Goal: Task Accomplishment & Management: Manage account settings

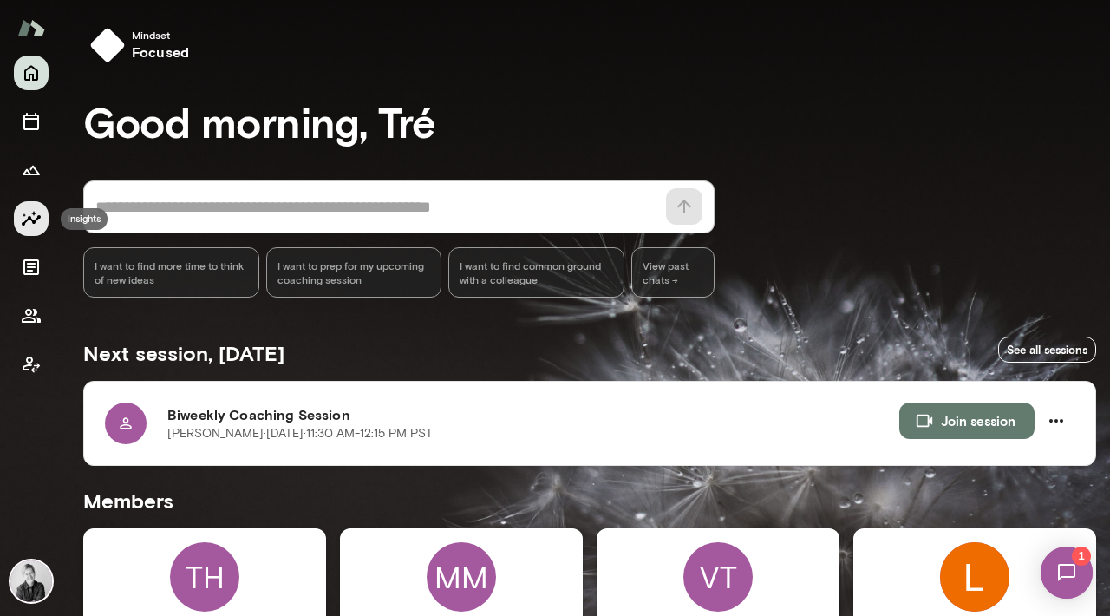
click at [34, 219] on icon "Insights" at bounding box center [31, 218] width 21 height 21
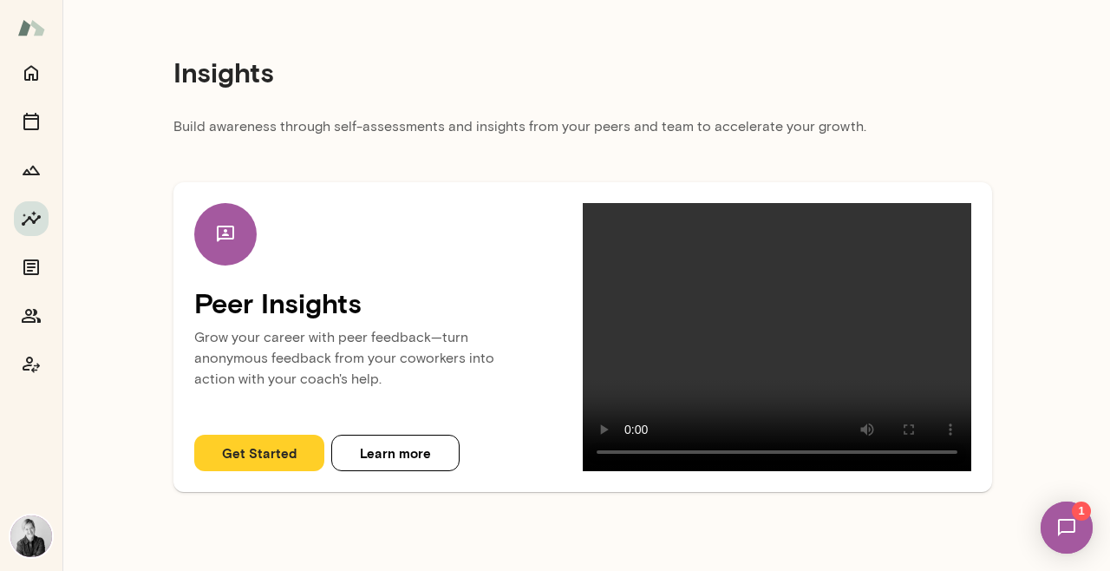
click at [483, 358] on video at bounding box center [777, 337] width 388 height 268
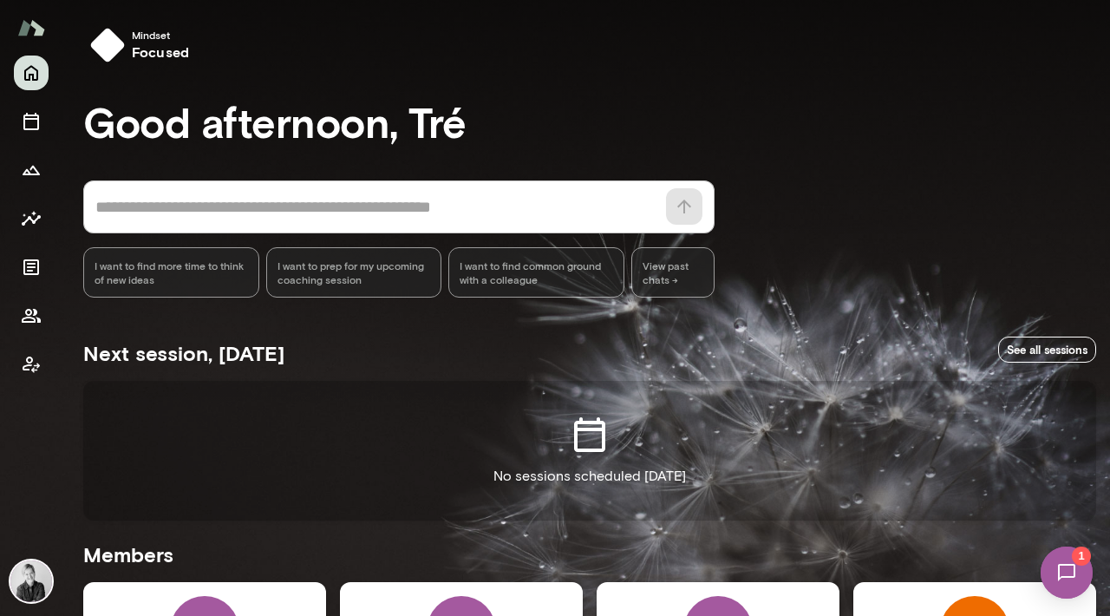
click at [28, 28] on img at bounding box center [31, 27] width 28 height 33
click at [31, 78] on icon "Home" at bounding box center [31, 72] width 21 height 21
click at [26, 583] on img at bounding box center [31, 581] width 42 height 42
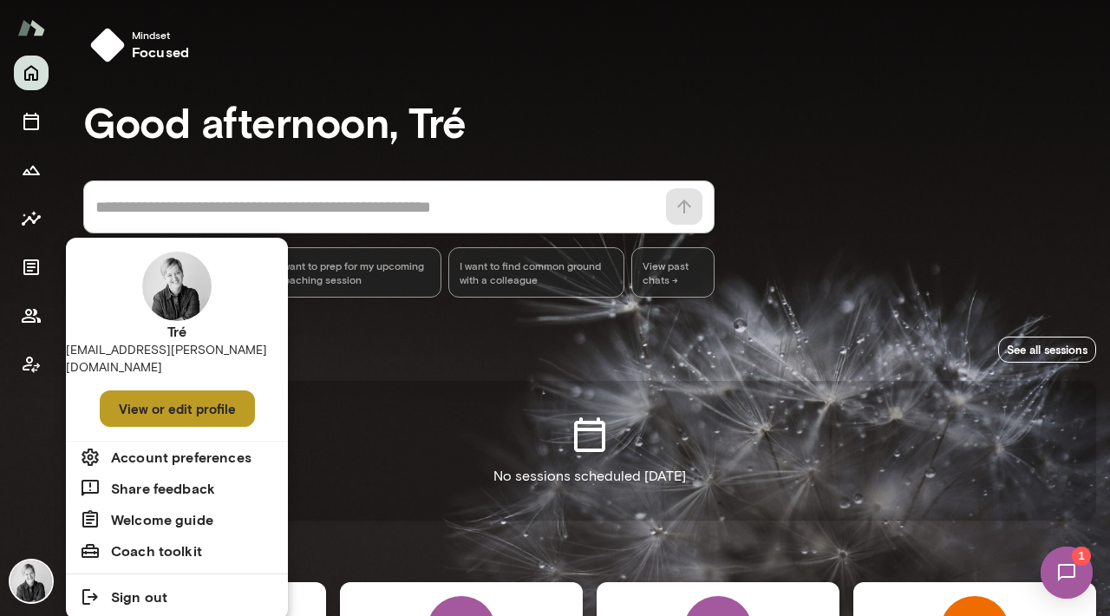
click at [175, 395] on button "View or edit profile" at bounding box center [177, 408] width 155 height 36
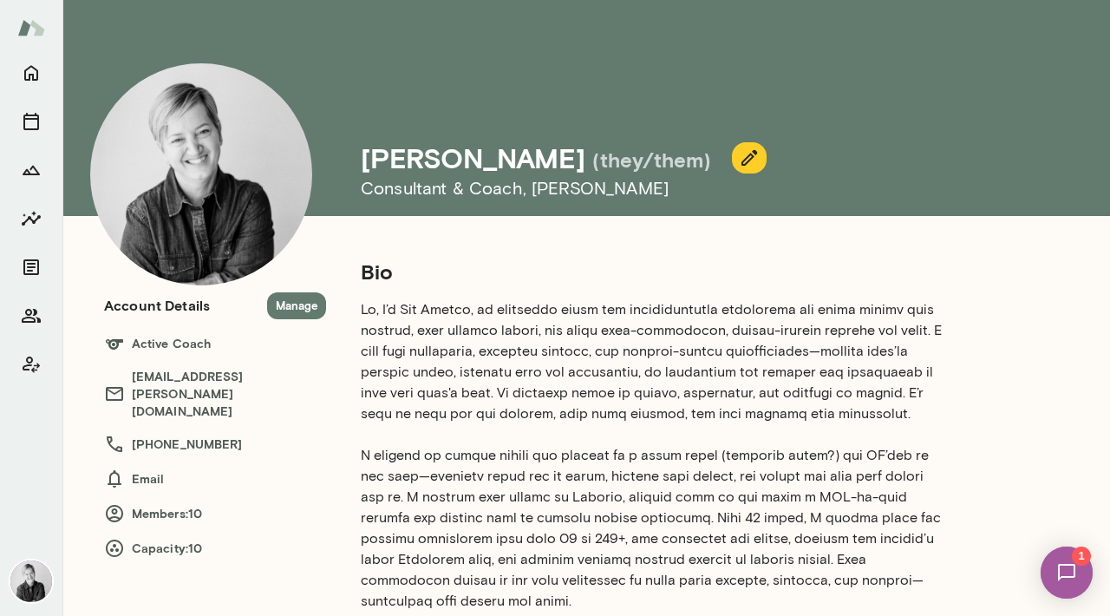
scroll to position [3, 0]
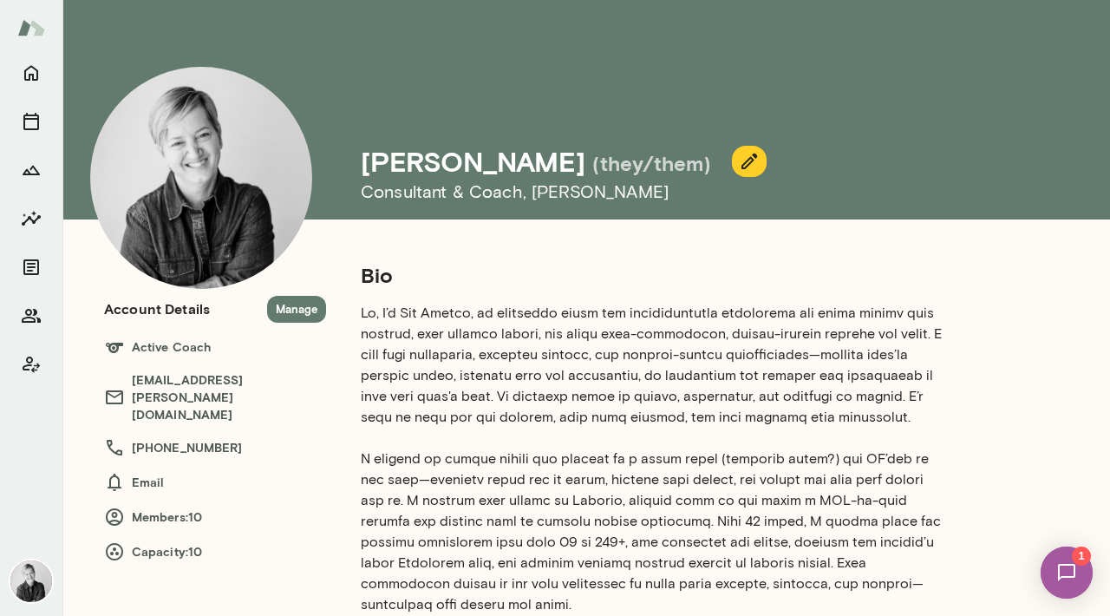
click at [114, 543] on icon at bounding box center [114, 551] width 17 height 17
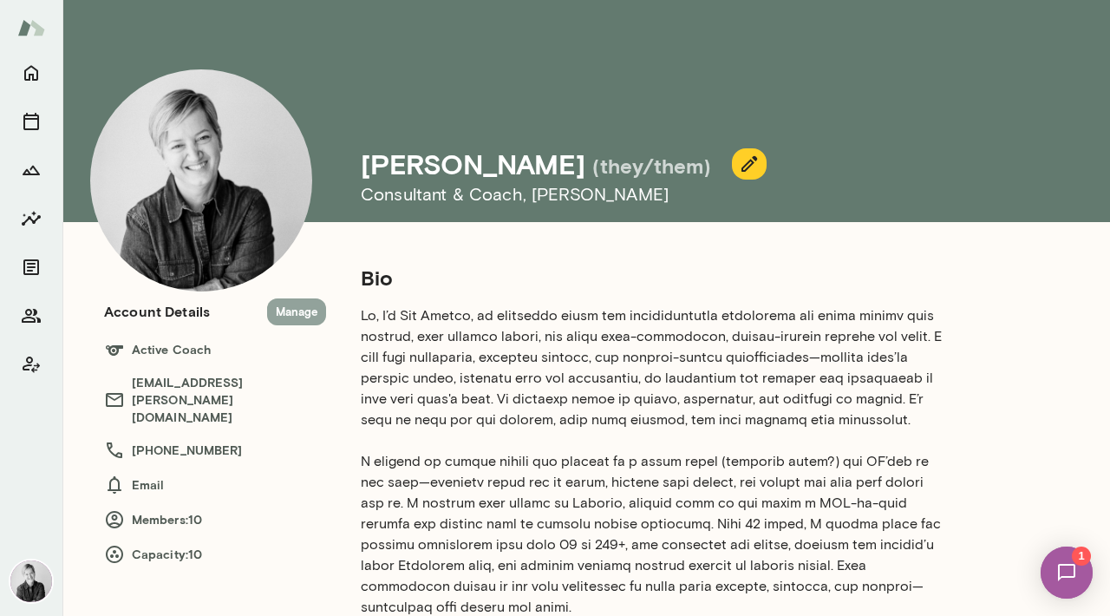
click at [292, 310] on button "Manage" at bounding box center [296, 311] width 59 height 27
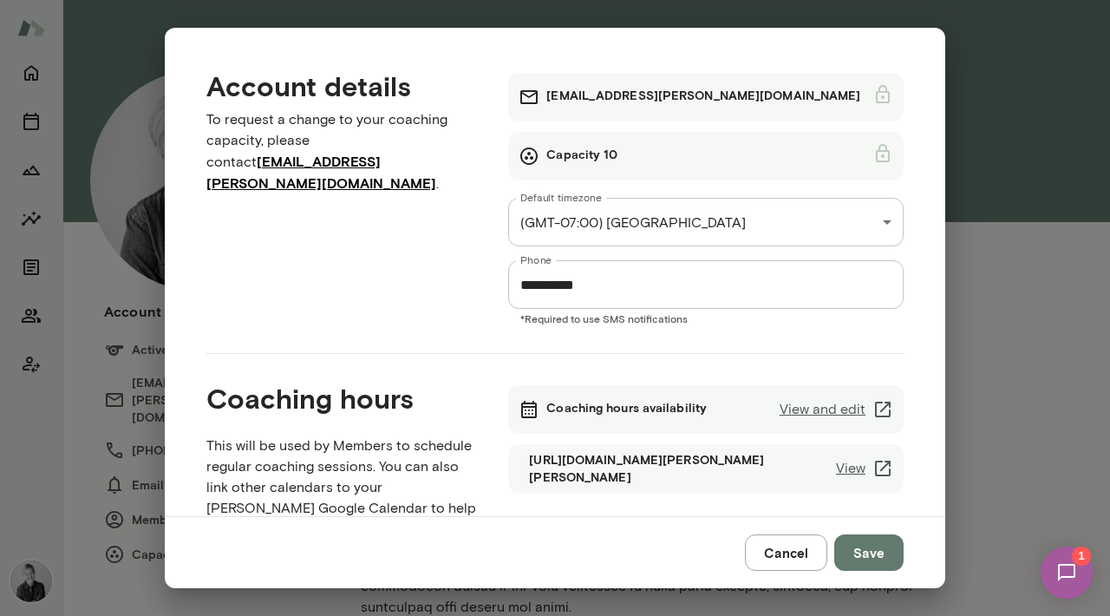
click at [483, 407] on link "View and edit" at bounding box center [837, 409] width 114 height 21
click at [483, 545] on button "Save" at bounding box center [868, 552] width 69 height 36
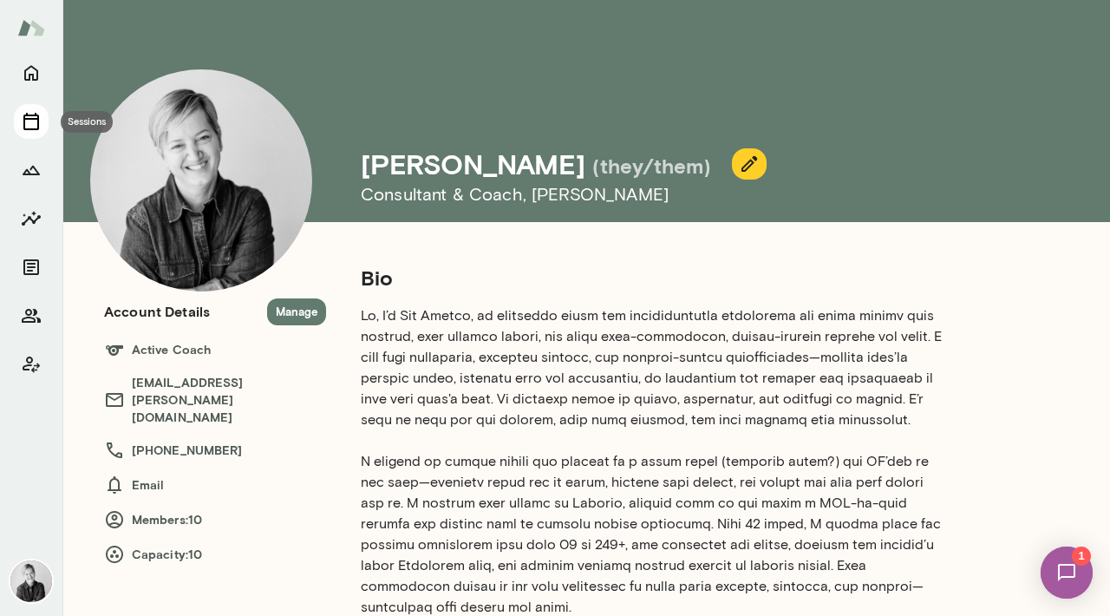
click at [29, 115] on icon "Sessions" at bounding box center [31, 121] width 16 height 17
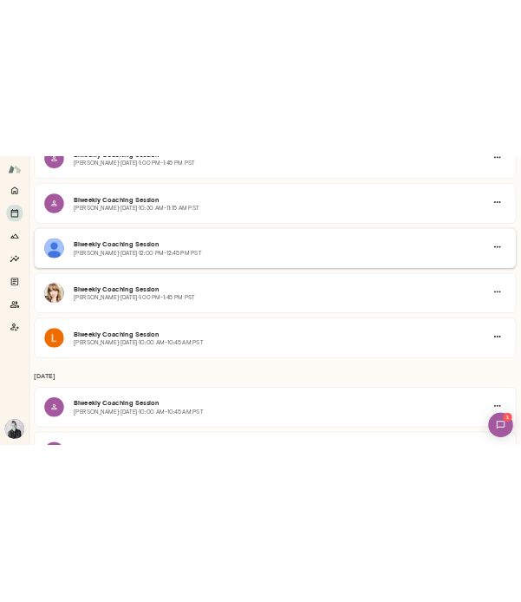
scroll to position [51, 0]
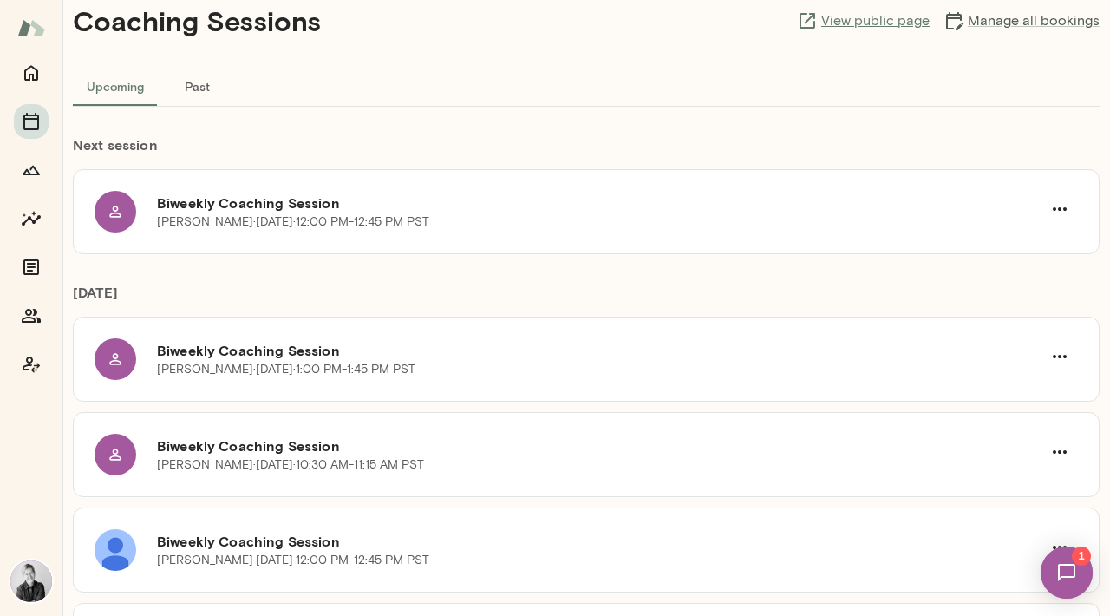
click at [483, 19] on link "View public page" at bounding box center [863, 20] width 133 height 21
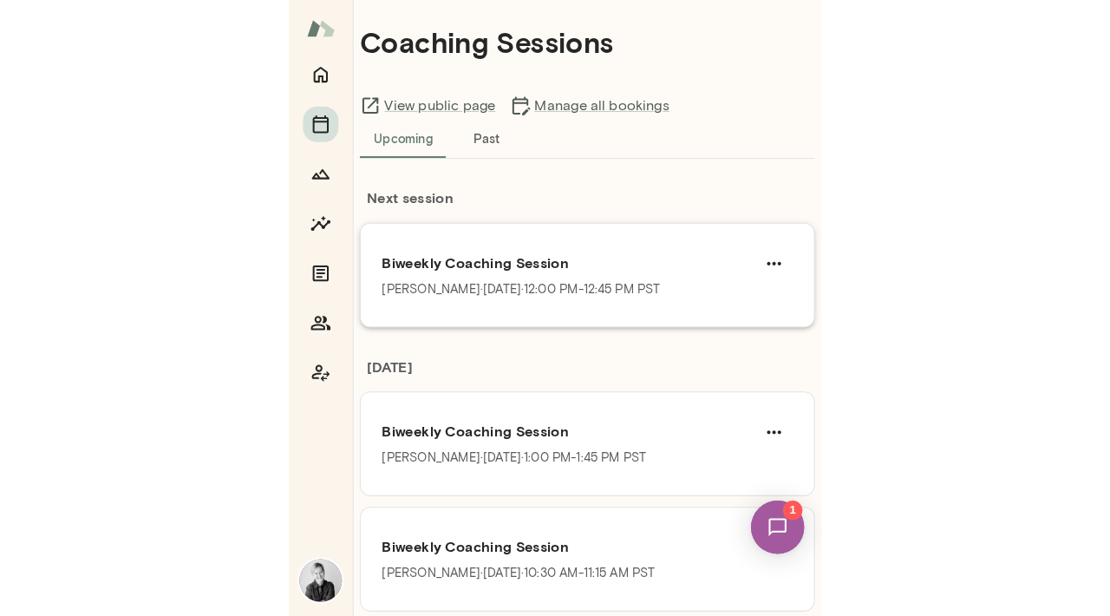
scroll to position [0, 0]
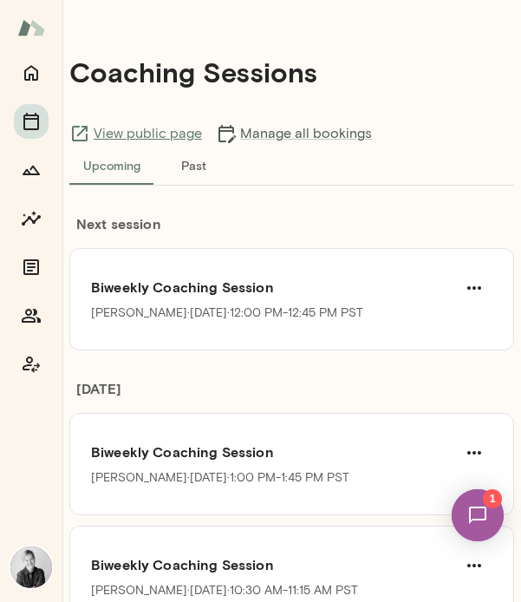
click at [122, 133] on link "View public page" at bounding box center [135, 133] width 133 height 21
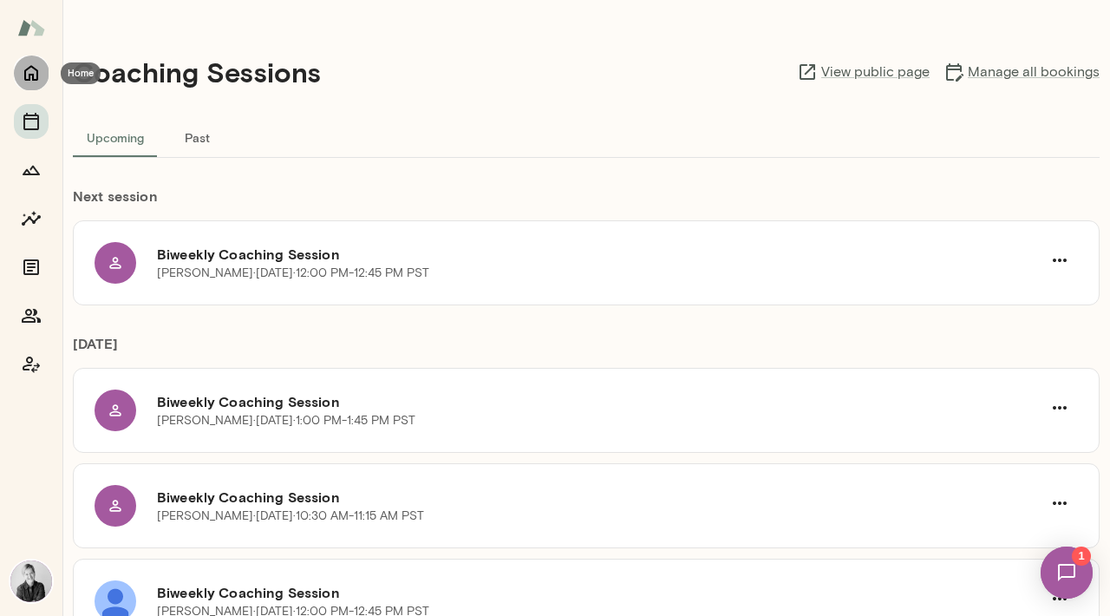
click at [42, 75] on button "Home" at bounding box center [31, 72] width 35 height 35
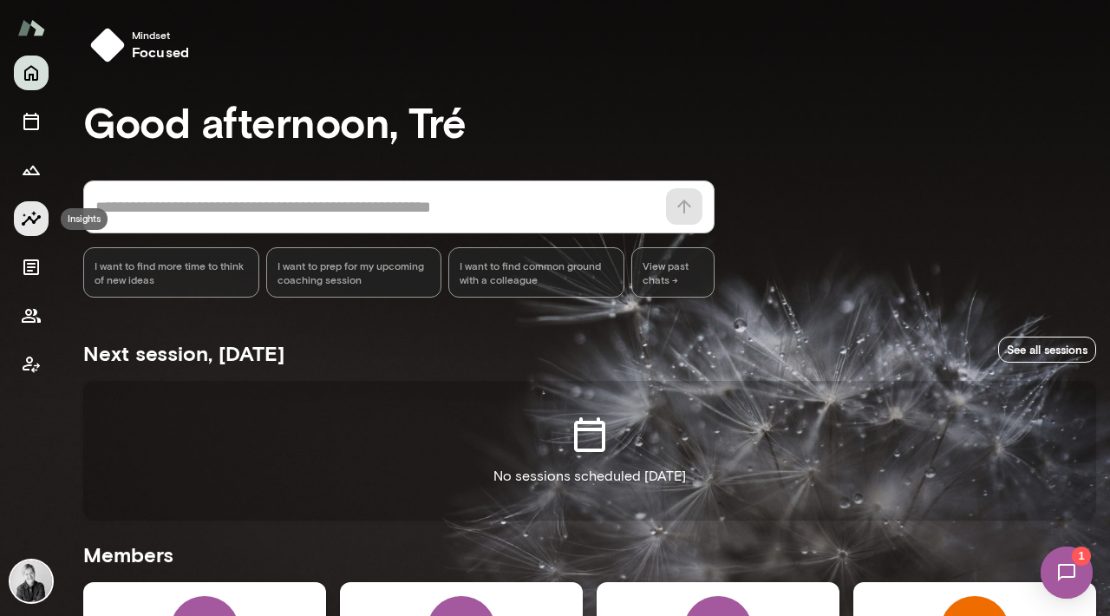
click at [34, 215] on icon "Insights" at bounding box center [31, 218] width 21 height 21
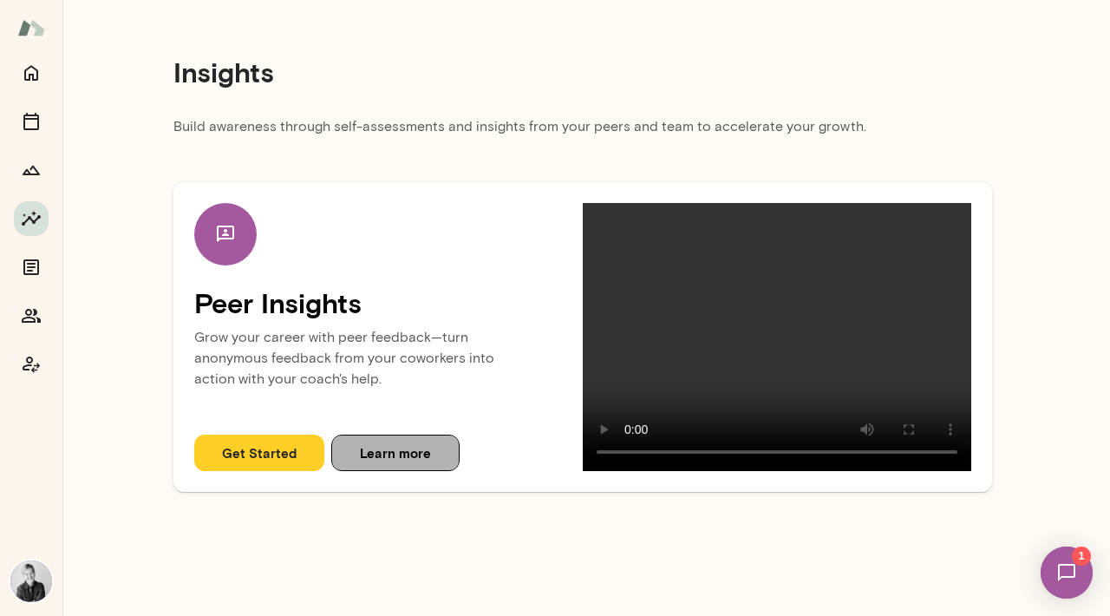
click at [372, 467] on button "Learn more" at bounding box center [395, 452] width 128 height 36
